Goal: Task Accomplishment & Management: Use online tool/utility

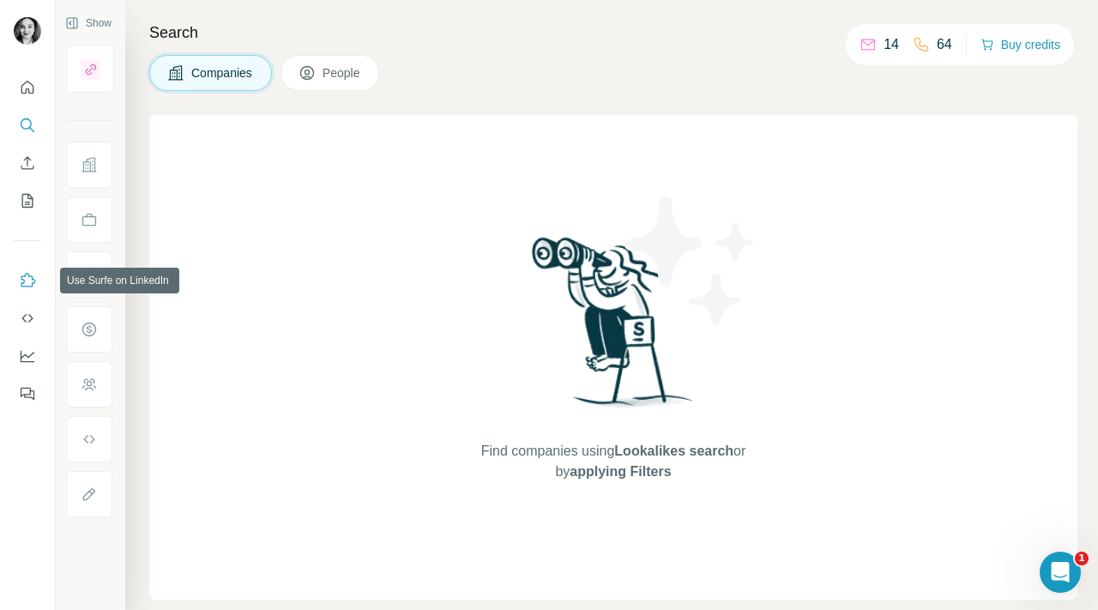
click at [27, 286] on icon "Use Surfe on LinkedIn" at bounding box center [28, 280] width 15 height 14
click at [28, 275] on icon "Use Surfe on LinkedIn" at bounding box center [28, 280] width 15 height 14
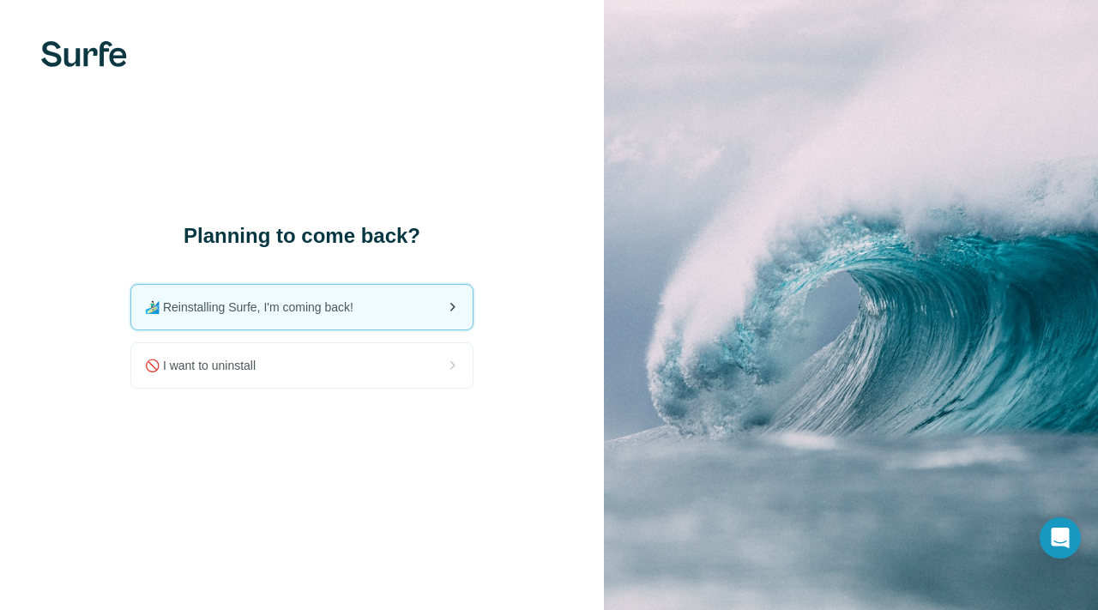
click at [321, 306] on span "🏄🏻‍♂️ Reinstalling Surfe, I'm coming back!" at bounding box center [256, 306] width 222 height 17
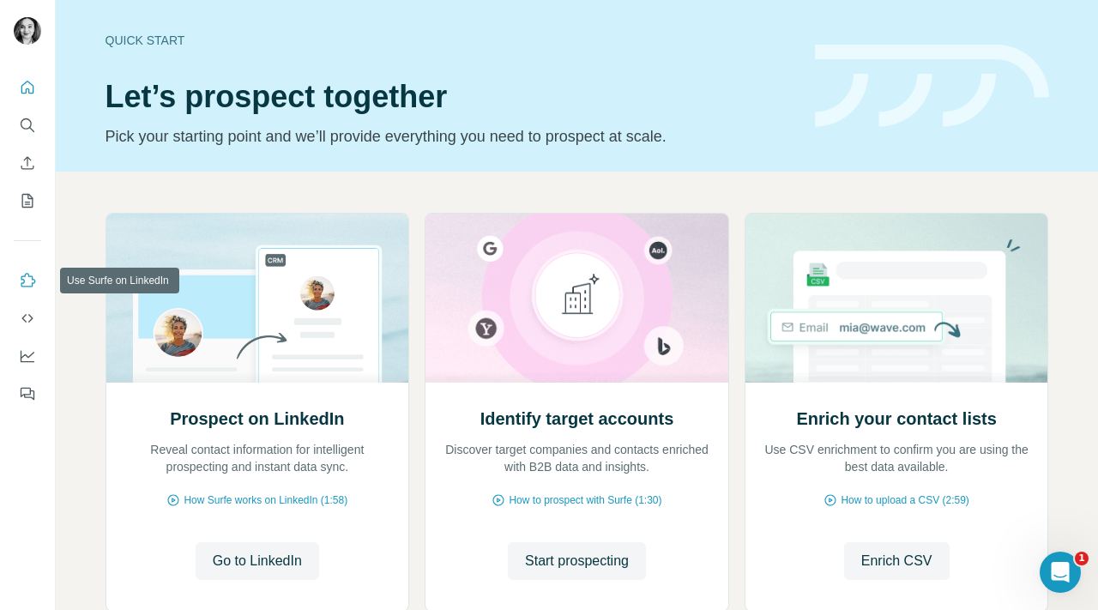
click at [24, 279] on icon "Use Surfe on LinkedIn" at bounding box center [27, 280] width 17 height 17
